Goal: Book appointment/travel/reservation

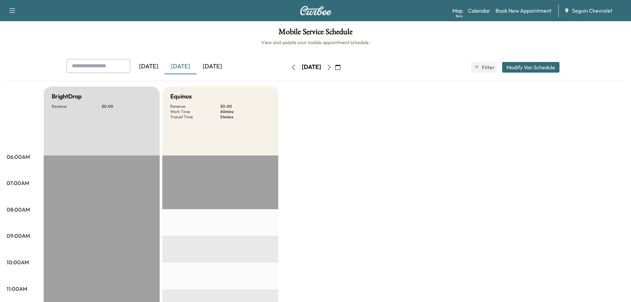
click at [341, 65] on icon "button" at bounding box center [337, 67] width 5 height 5
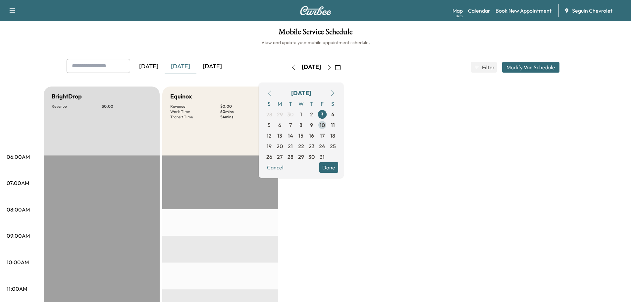
click at [325, 124] on span "10" at bounding box center [322, 125] width 5 height 8
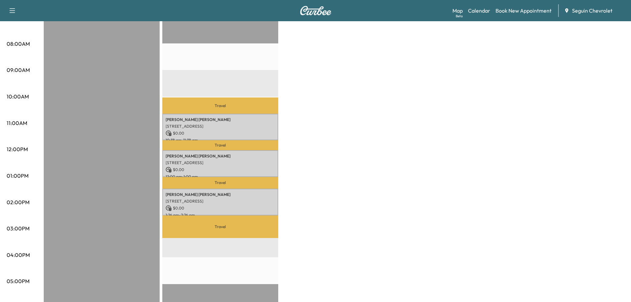
scroll to position [33, 0]
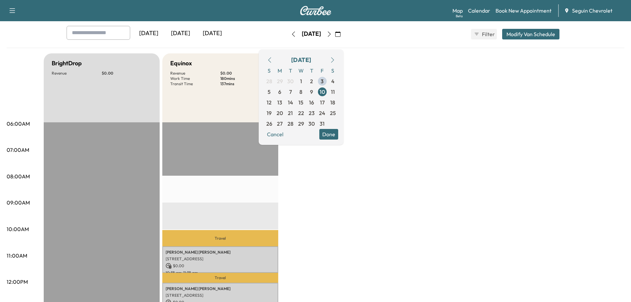
click at [313, 89] on span "9" at bounding box center [311, 92] width 3 height 8
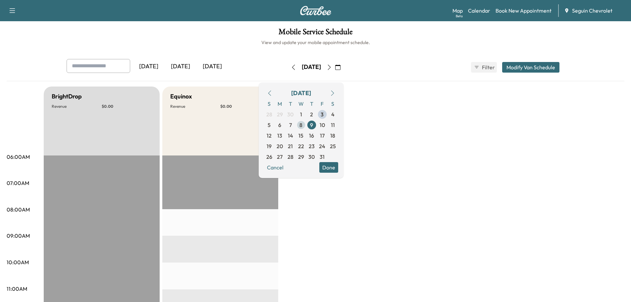
click at [303, 124] on span "8" at bounding box center [301, 125] width 3 height 8
click at [292, 122] on span "7" at bounding box center [290, 125] width 3 height 8
click at [281, 122] on span "6" at bounding box center [279, 125] width 3 height 8
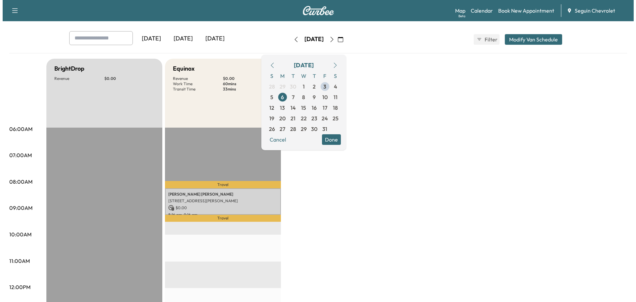
scroll to position [66, 0]
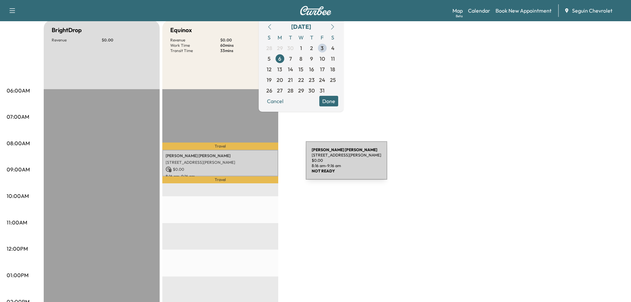
click at [255, 164] on p "[STREET_ADDRESS][PERSON_NAME]" at bounding box center [220, 162] width 109 height 5
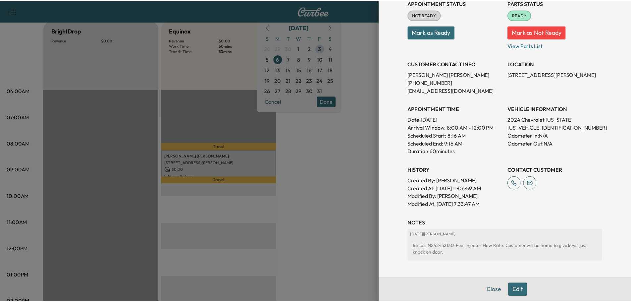
scroll to position [99, 0]
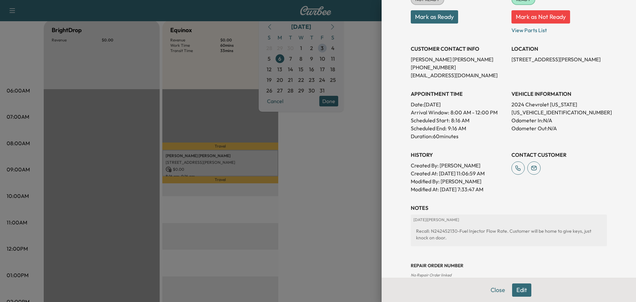
click at [340, 147] on div at bounding box center [318, 151] width 636 height 302
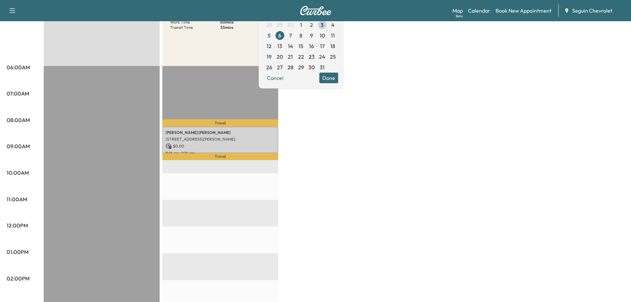
scroll to position [0, 0]
